Goal: Go to known website: Access a specific website the user already knows

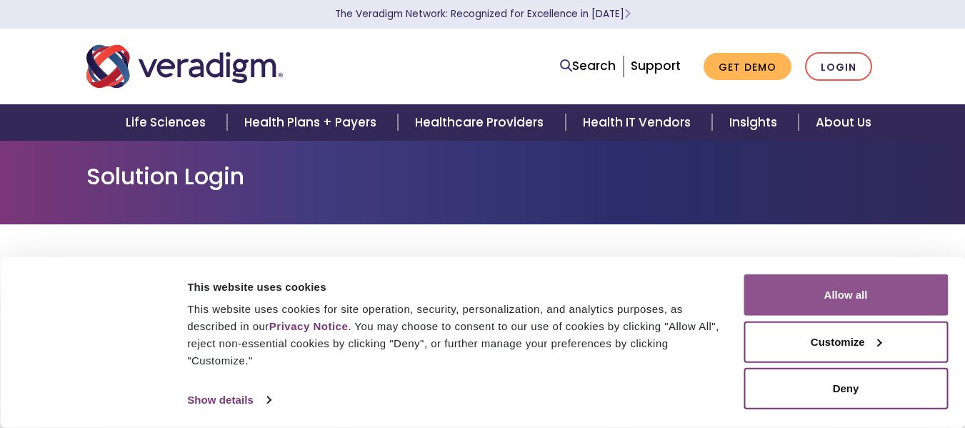
click at [835, 304] on button "Allow all" at bounding box center [846, 294] width 204 height 41
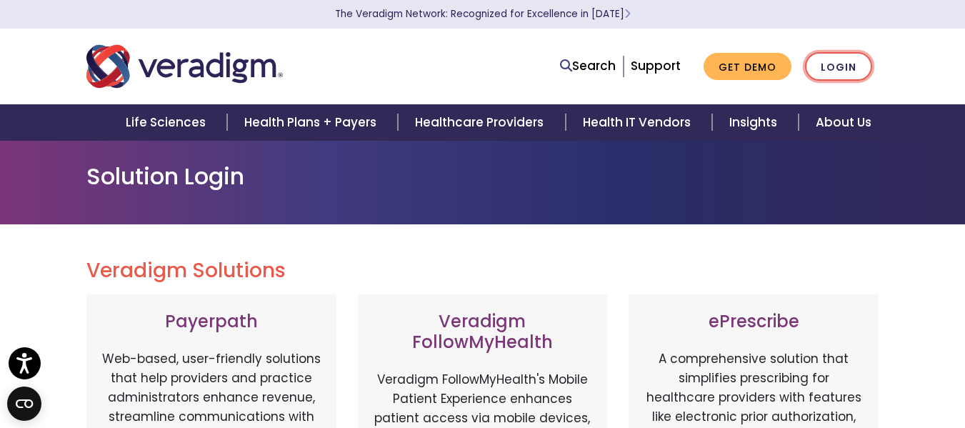
click at [830, 69] on link "Login" at bounding box center [838, 66] width 67 height 29
click at [839, 73] on link "Login" at bounding box center [838, 66] width 67 height 29
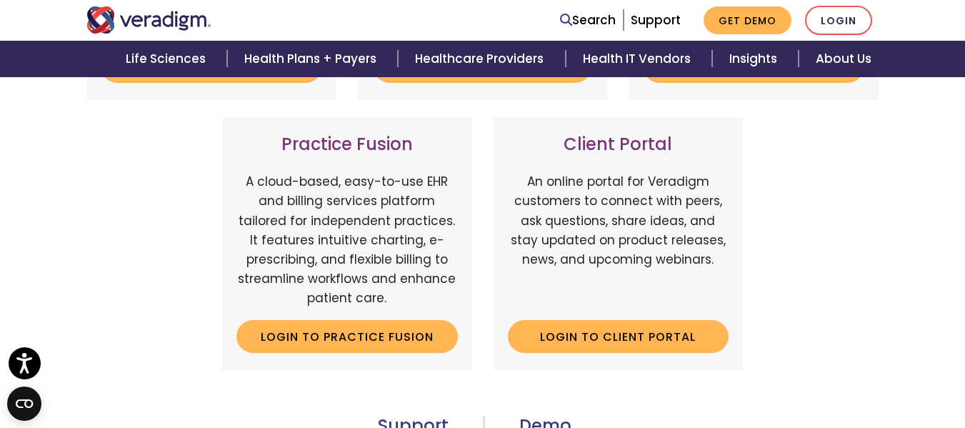
scroll to position [357, 0]
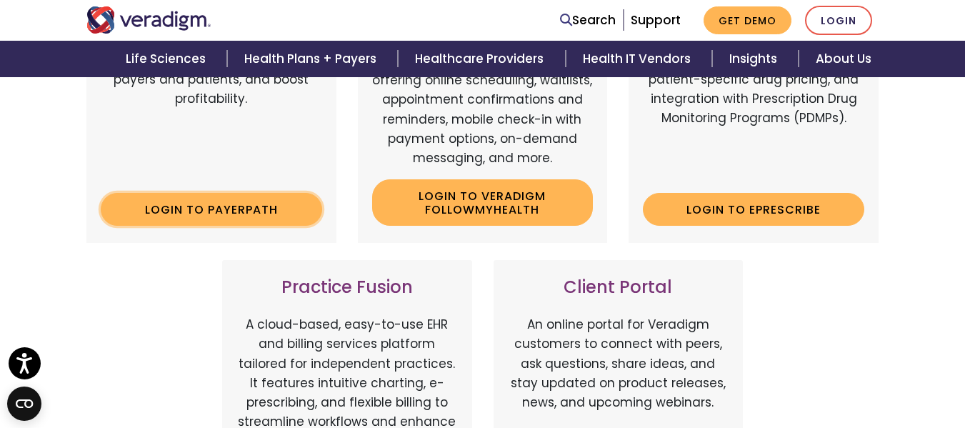
click at [213, 216] on link "Login to Payerpath" at bounding box center [211, 209] width 221 height 33
